Goal: Task Accomplishment & Management: Use online tool/utility

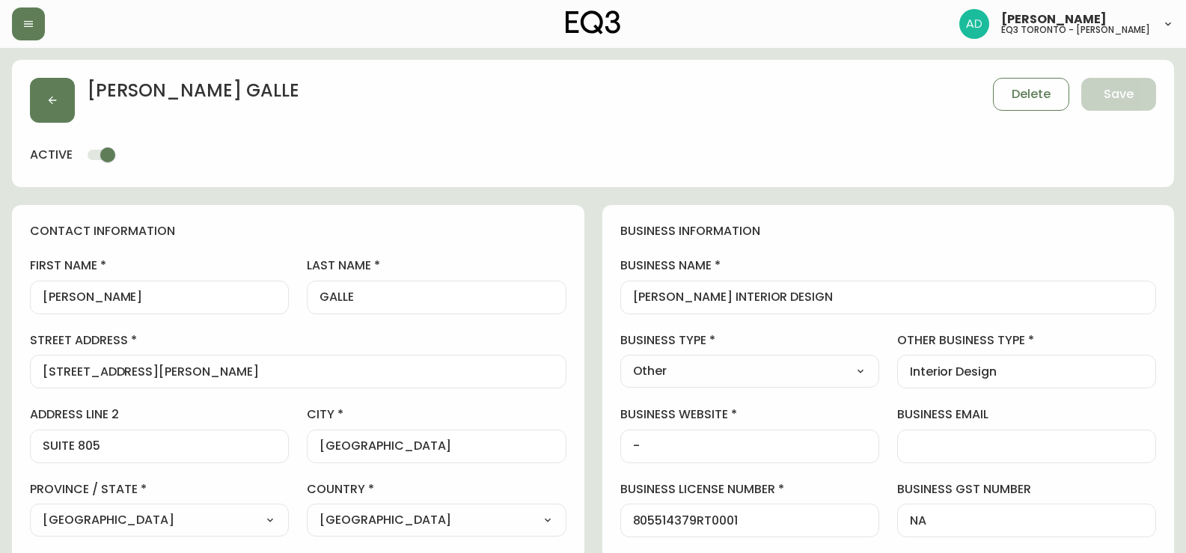
select select "ON"
select select "CA"
select select "CA_EN"
select select "Other"
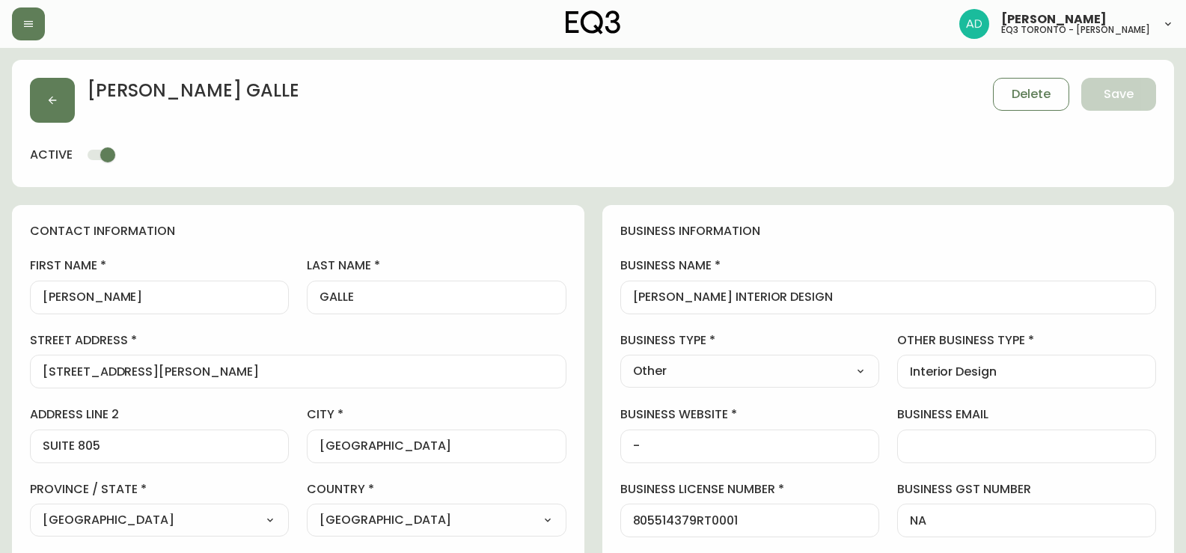
select select "cjw10z96r007p6gs0hn5531do"
select select "false"
click at [28, 24] on icon "button" at bounding box center [28, 24] width 12 height 12
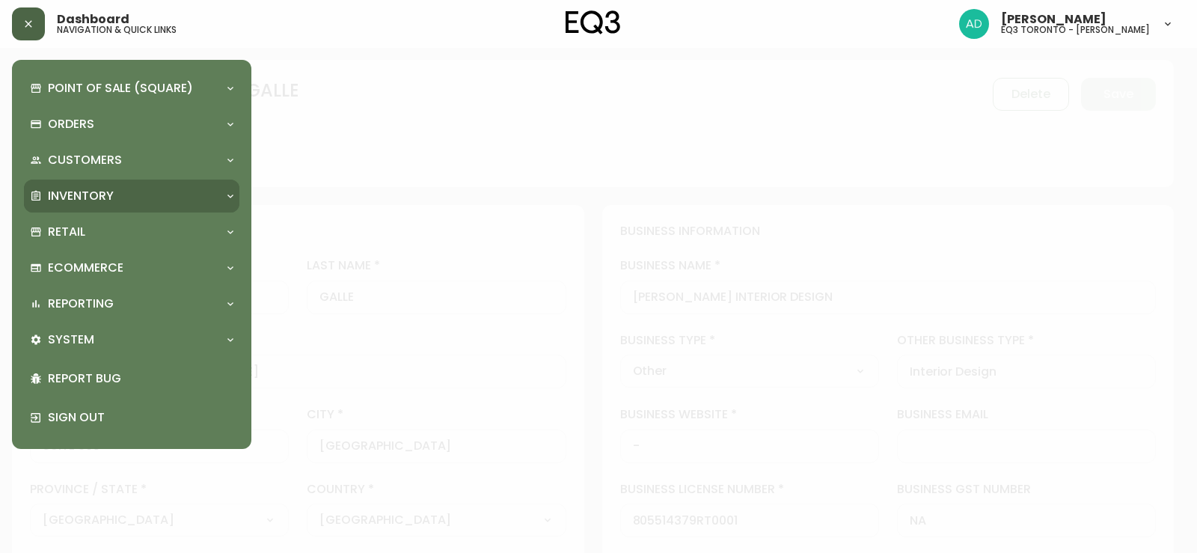
click at [125, 192] on div "Inventory" at bounding box center [124, 196] width 189 height 16
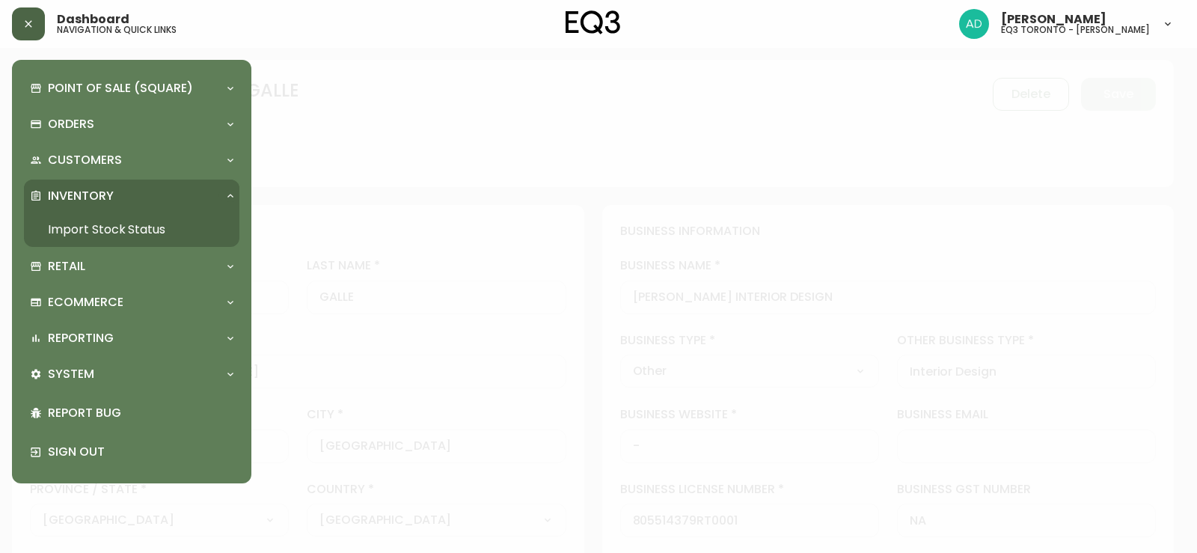
click at [155, 238] on link "Import Stock Status" at bounding box center [131, 229] width 215 height 34
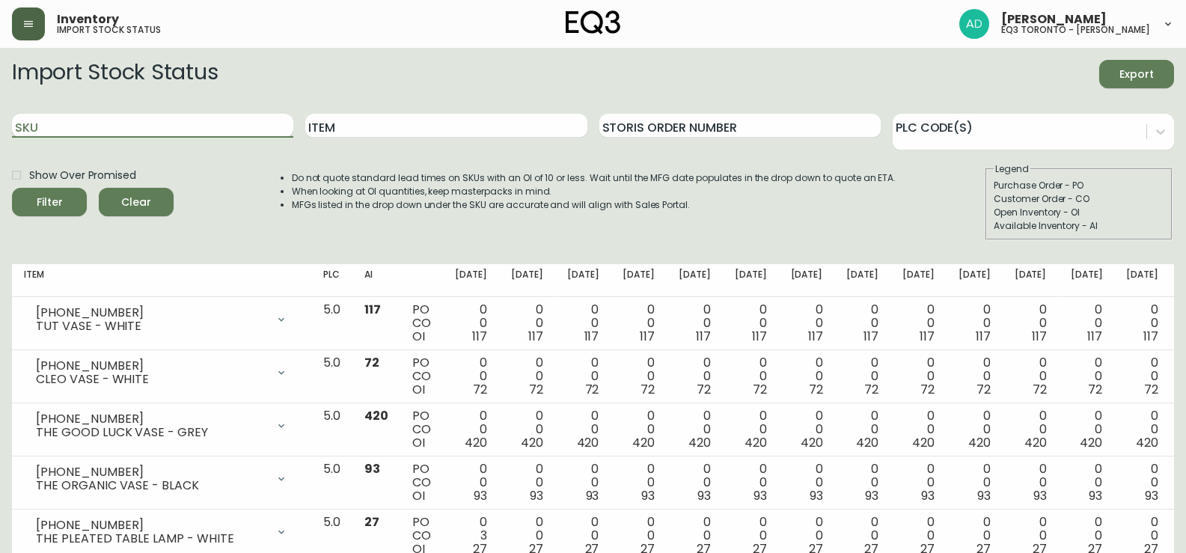
click at [260, 132] on input "SKU" at bounding box center [152, 126] width 281 height 24
paste input "3020-663-16-A"
type input "3020-663-16-A"
click at [21, 206] on button "Filter" at bounding box center [49, 202] width 75 height 28
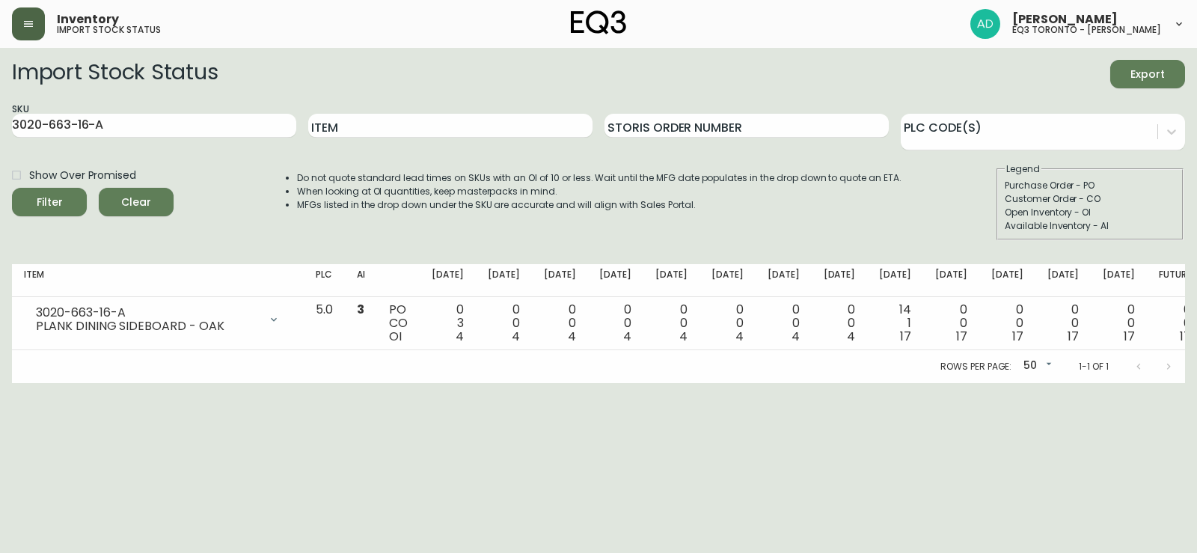
click at [146, 205] on span "Clear" at bounding box center [136, 202] width 51 height 19
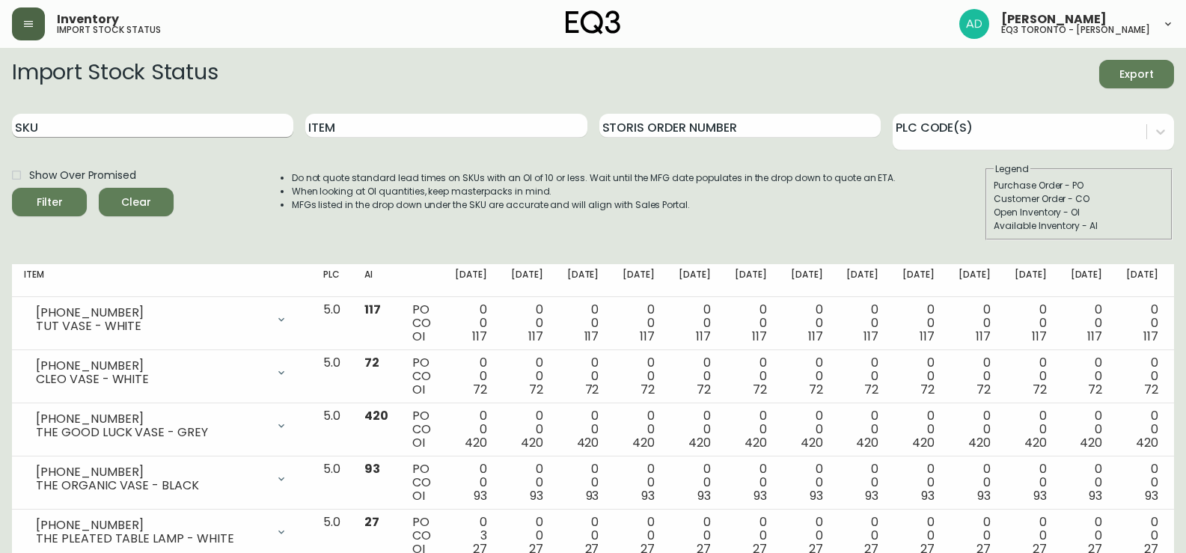
click at [150, 130] on input "SKU" at bounding box center [152, 126] width 281 height 24
paste input "3020-664-16-B"
type input "3020-664-16-B"
click at [56, 206] on div "Filter" at bounding box center [50, 202] width 26 height 19
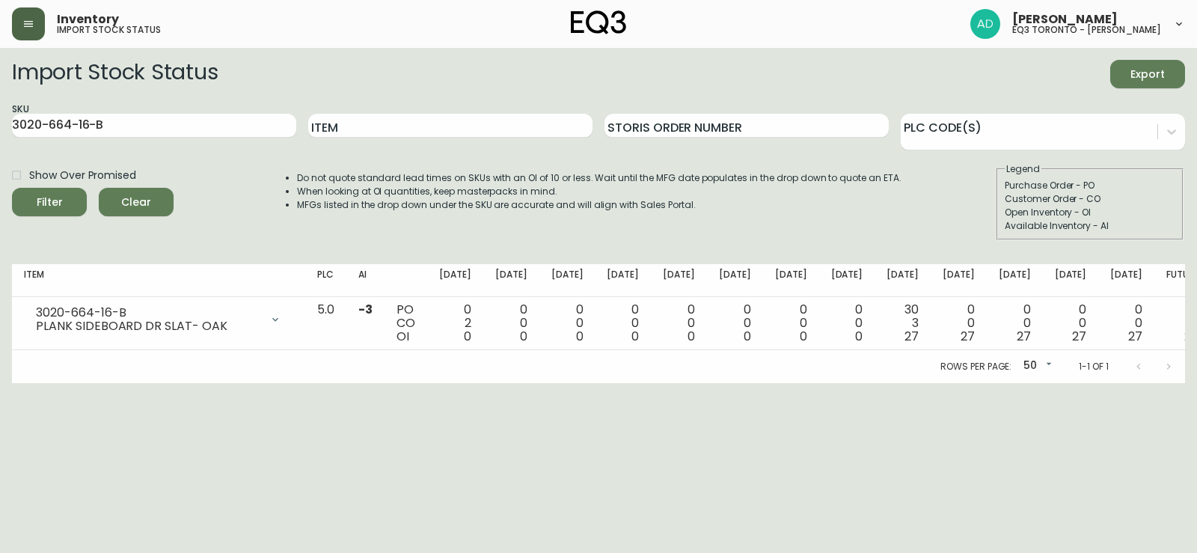
click at [62, 201] on span "Filter" at bounding box center [49, 202] width 51 height 19
click at [126, 200] on span "Clear" at bounding box center [136, 202] width 51 height 19
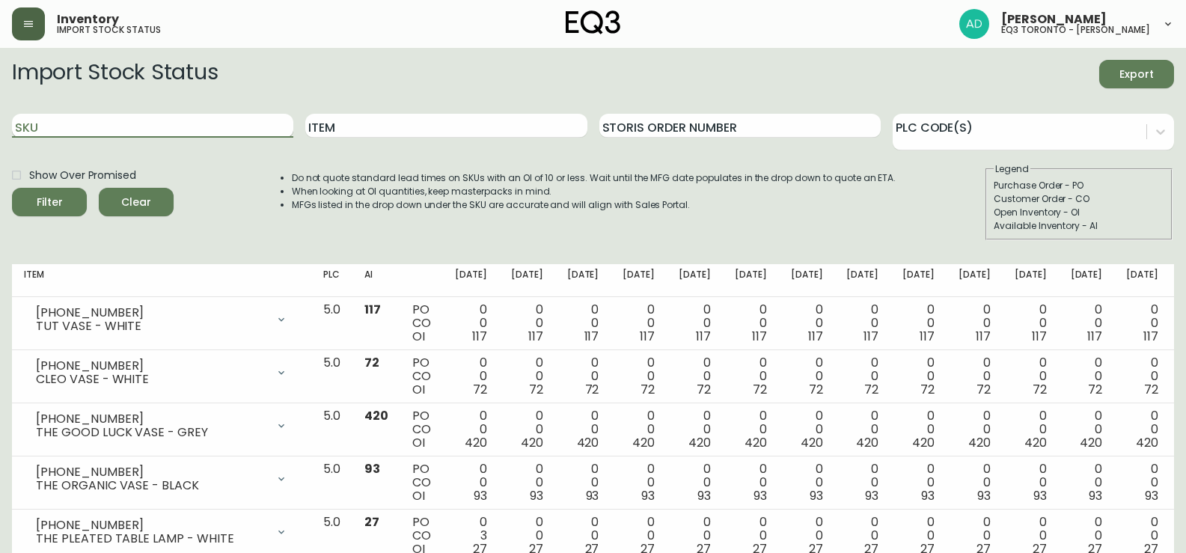
click at [147, 123] on input "SKU" at bounding box center [152, 126] width 281 height 24
paste input "[PHONE_NUMBER]"
type input "[PHONE_NUMBER]"
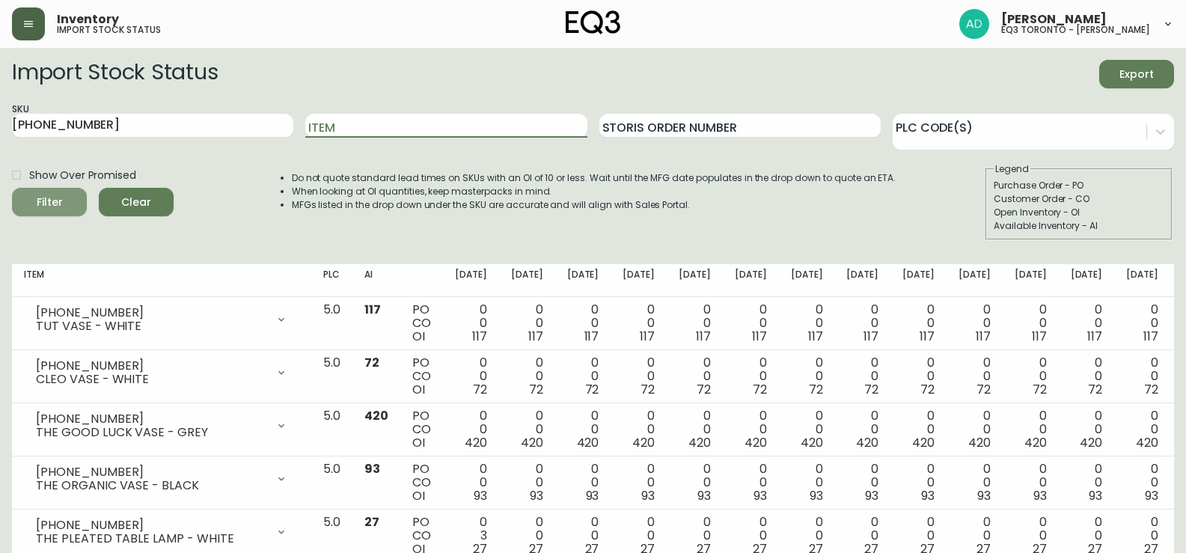
click at [41, 206] on icon "submit" at bounding box center [44, 200] width 16 height 16
